Goal: Task Accomplishment & Management: Use online tool/utility

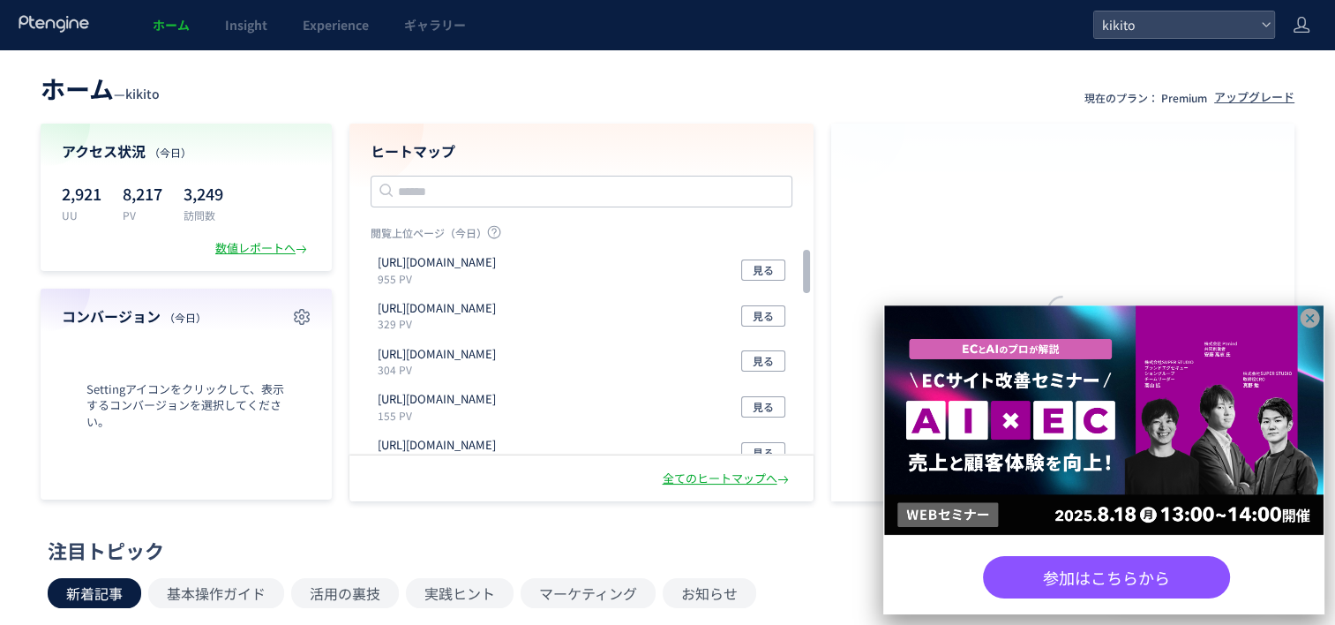
click at [1315, 318] on icon at bounding box center [1310, 318] width 19 height 19
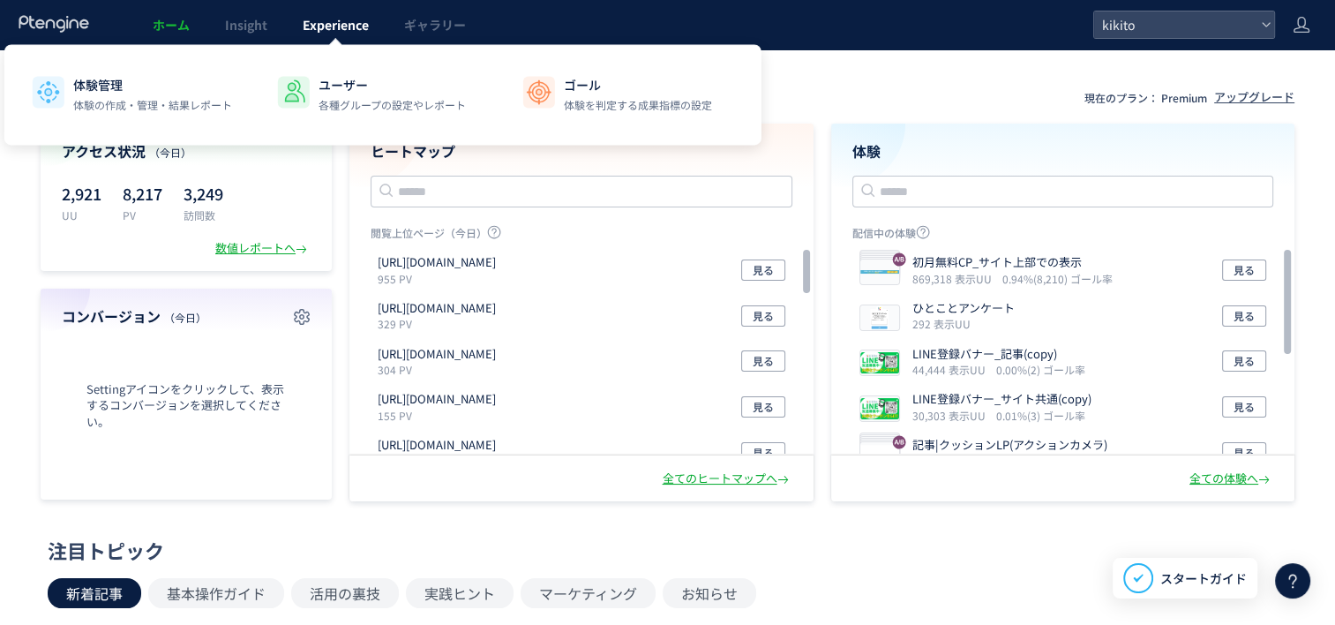
click at [330, 34] on link "Experience" at bounding box center [336, 24] width 102 height 49
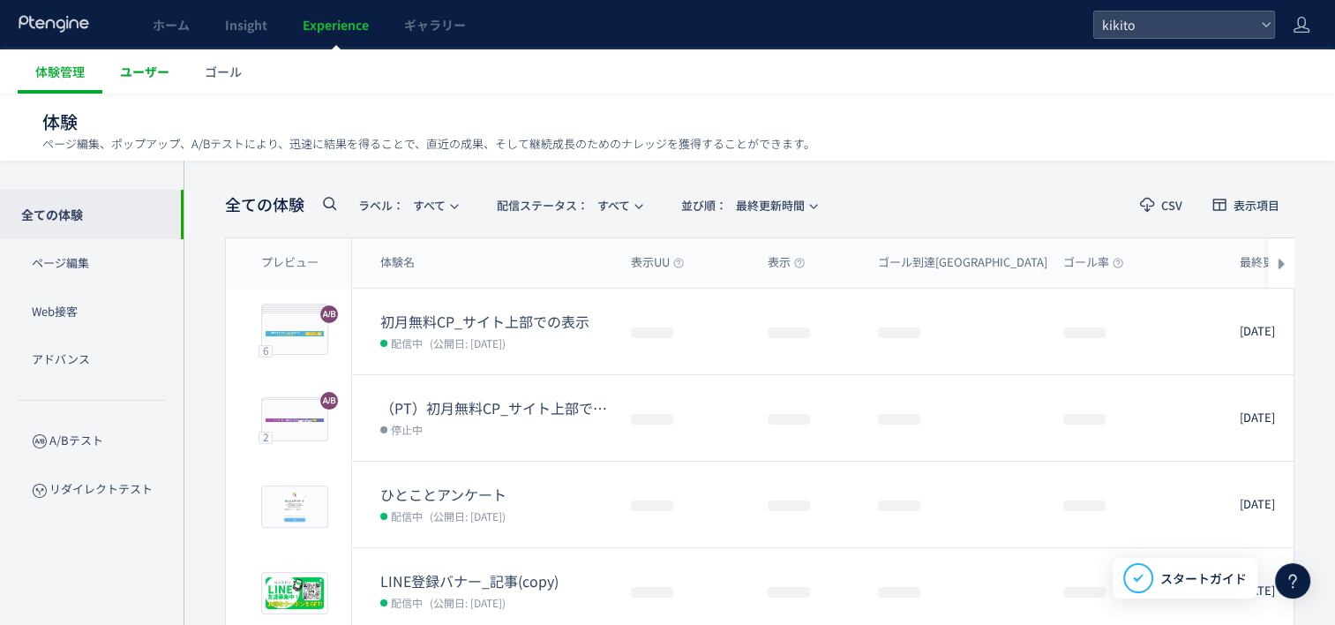
click at [147, 69] on span "ユーザー" at bounding box center [144, 72] width 49 height 18
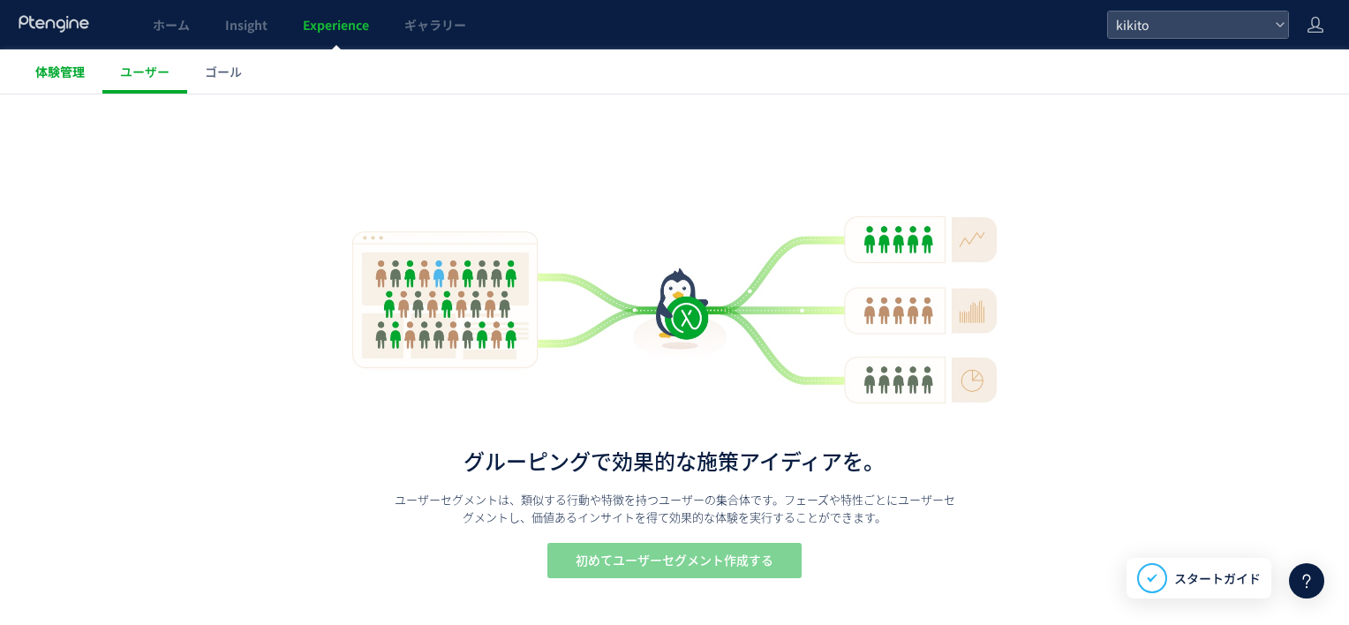
click at [49, 78] on span "体験管理" at bounding box center [59, 72] width 49 height 18
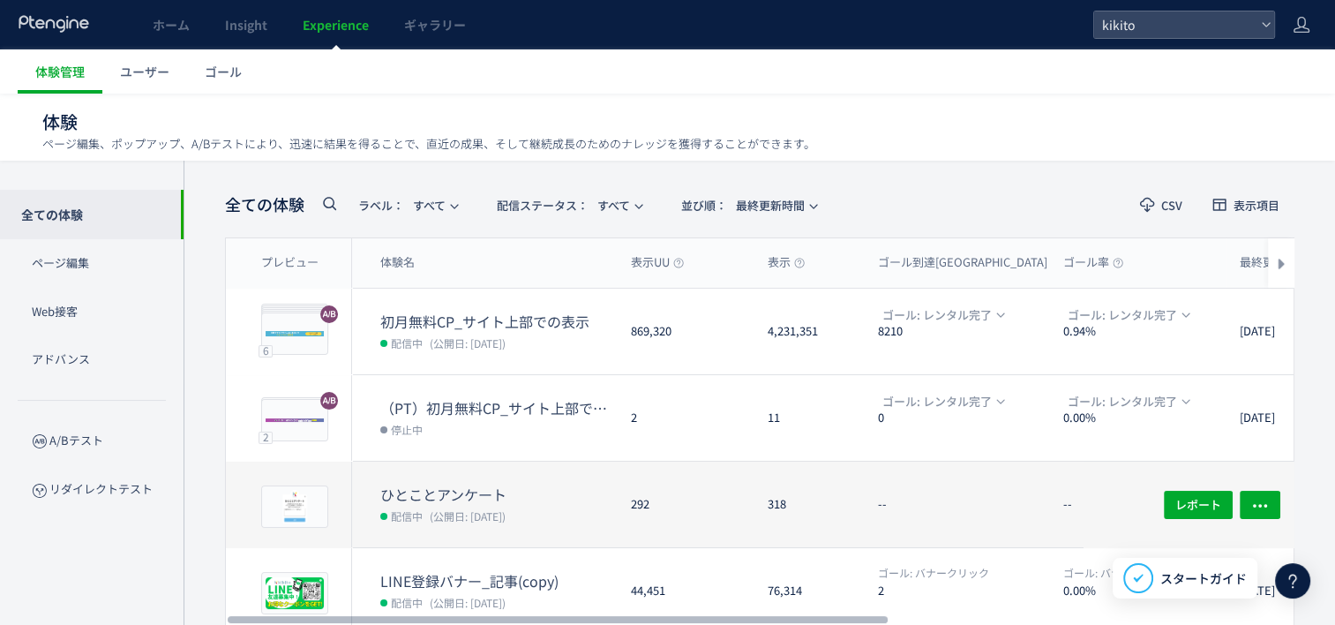
click at [501, 497] on dt "ひとことアンケート" at bounding box center [498, 495] width 237 height 20
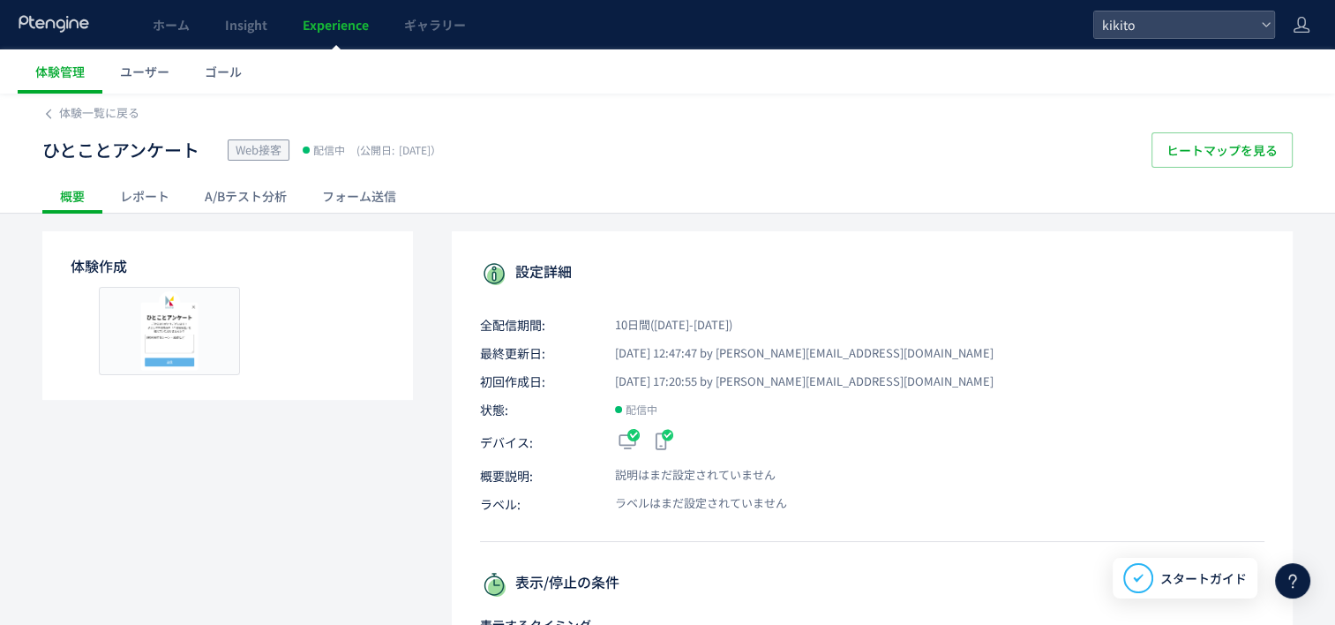
click at [152, 199] on div "レポート" at bounding box center [144, 195] width 85 height 35
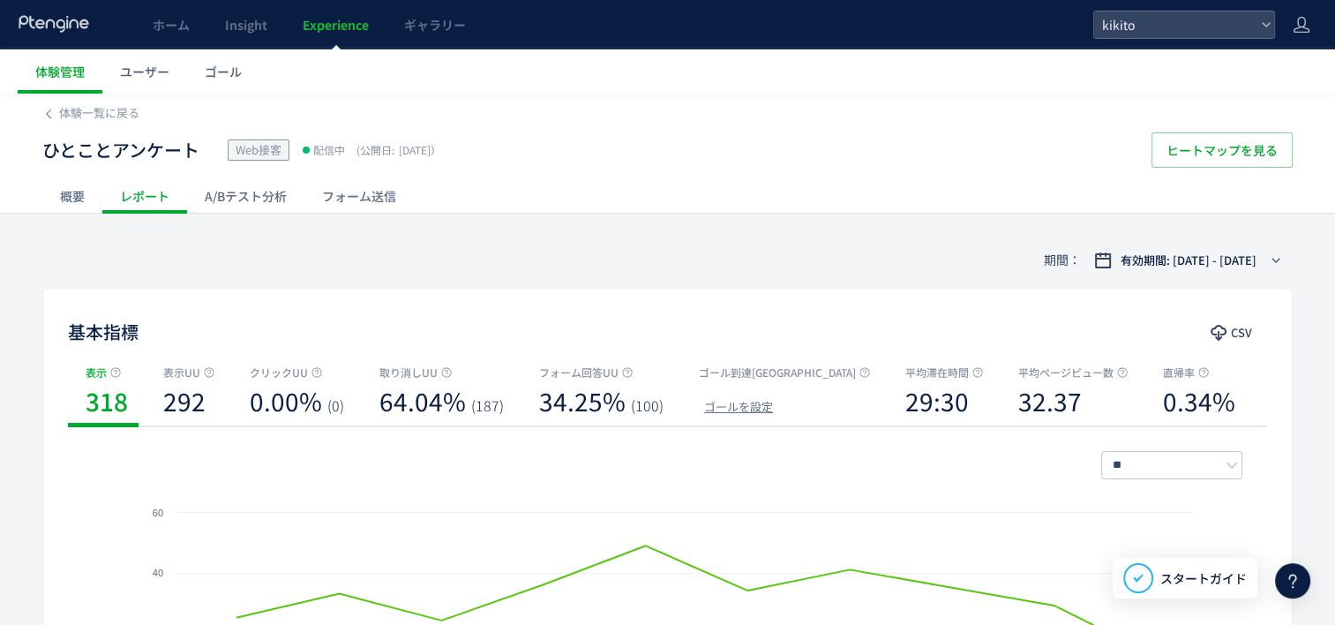
click at [252, 212] on div "A/Bテスト分析" at bounding box center [245, 195] width 117 height 35
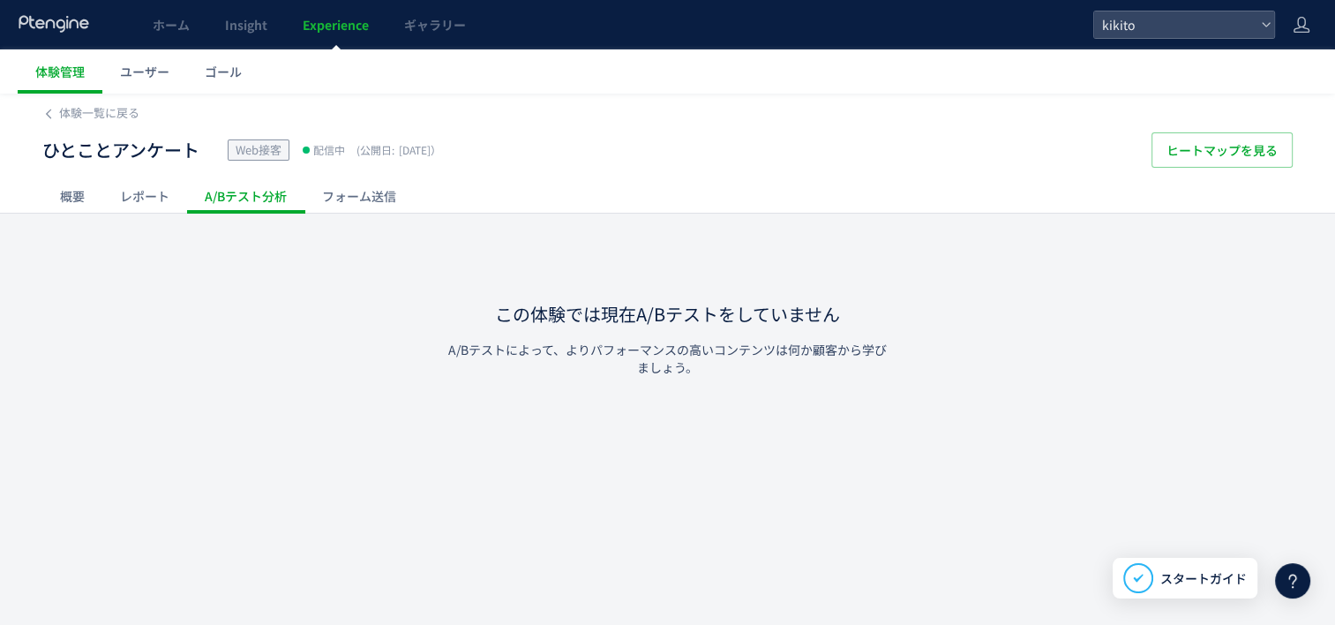
click at [364, 198] on div "フォーム送信" at bounding box center [359, 195] width 109 height 35
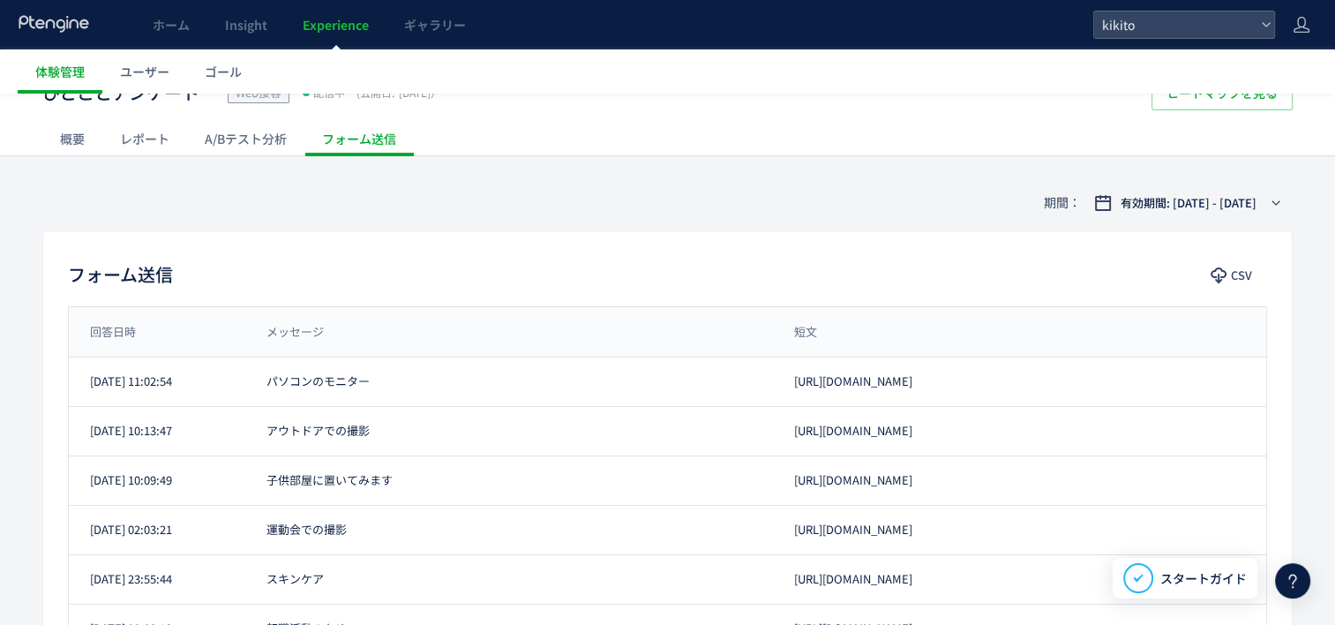
scroll to position [88, 0]
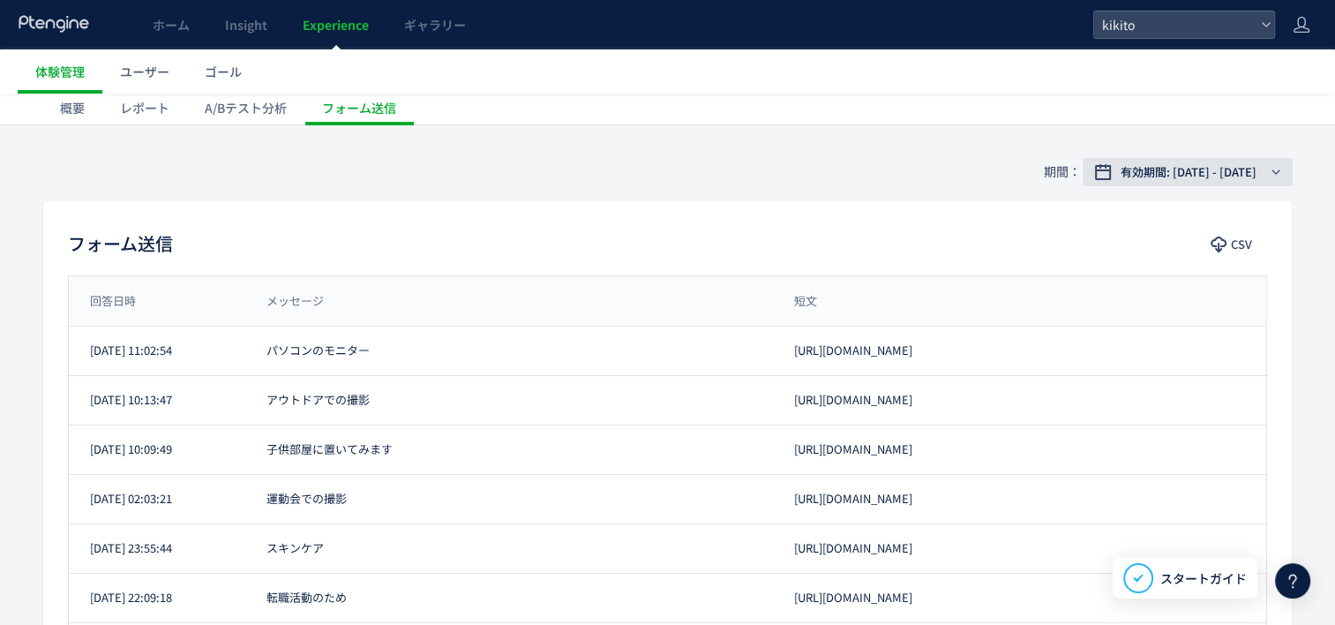
click at [1270, 171] on button "有効期間: [DATE] - [DATE]" at bounding box center [1188, 172] width 210 height 28
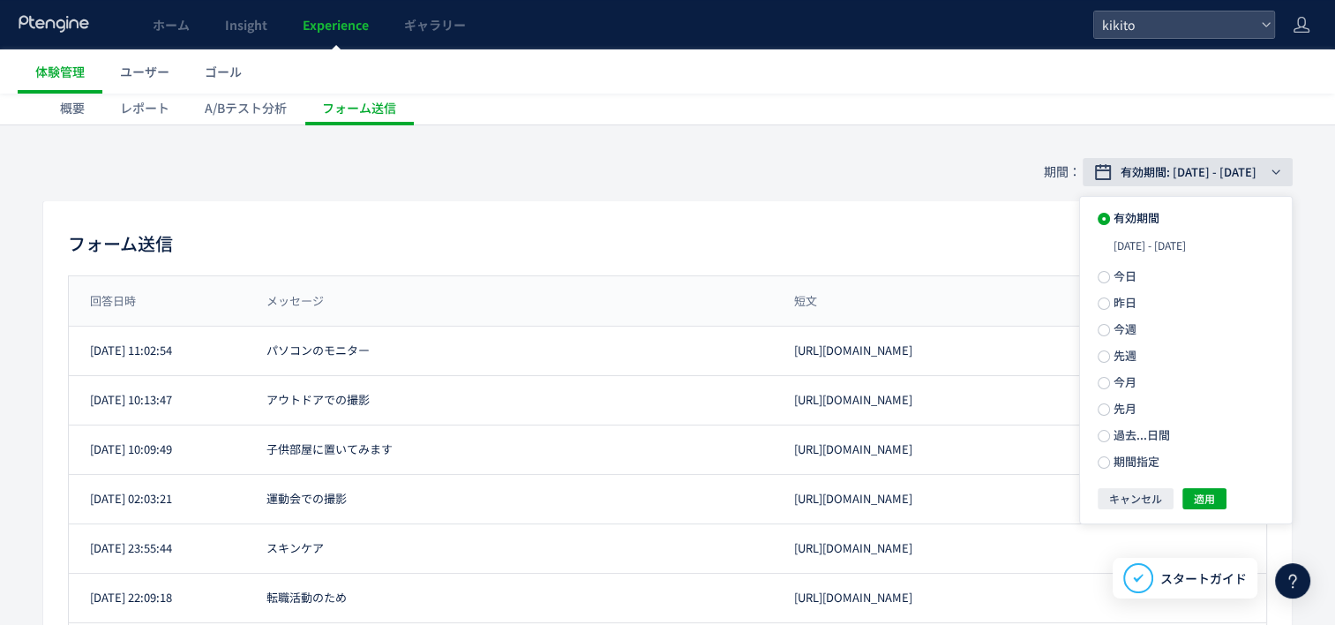
click at [1271, 171] on icon "button" at bounding box center [1276, 172] width 11 height 11
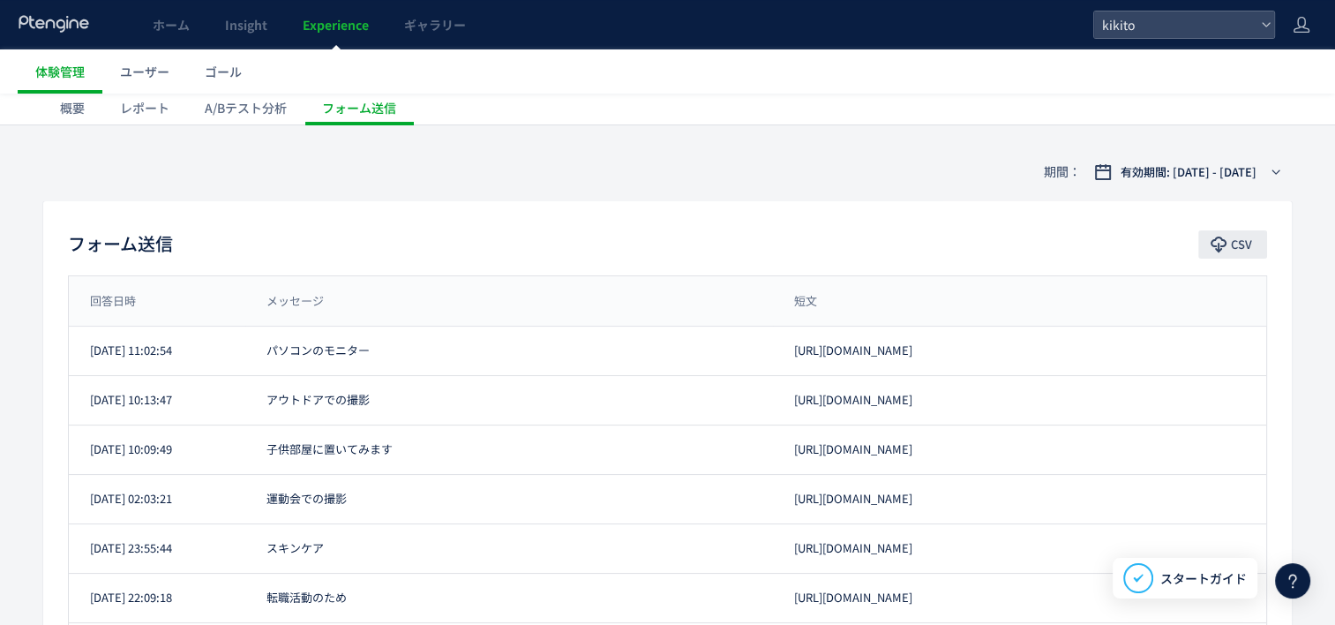
click at [1245, 237] on span "CSV" at bounding box center [1241, 244] width 21 height 28
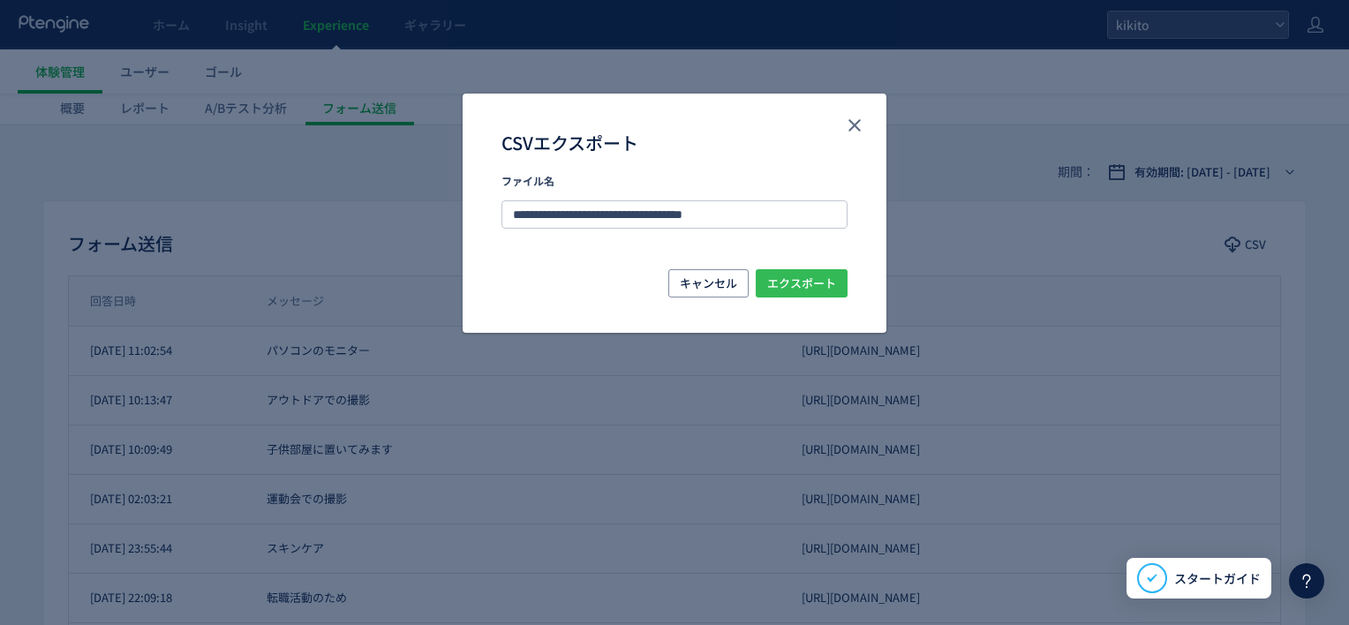
click at [831, 283] on span "エクスポート" at bounding box center [801, 283] width 69 height 28
